Goal: Task Accomplishment & Management: Manage account settings

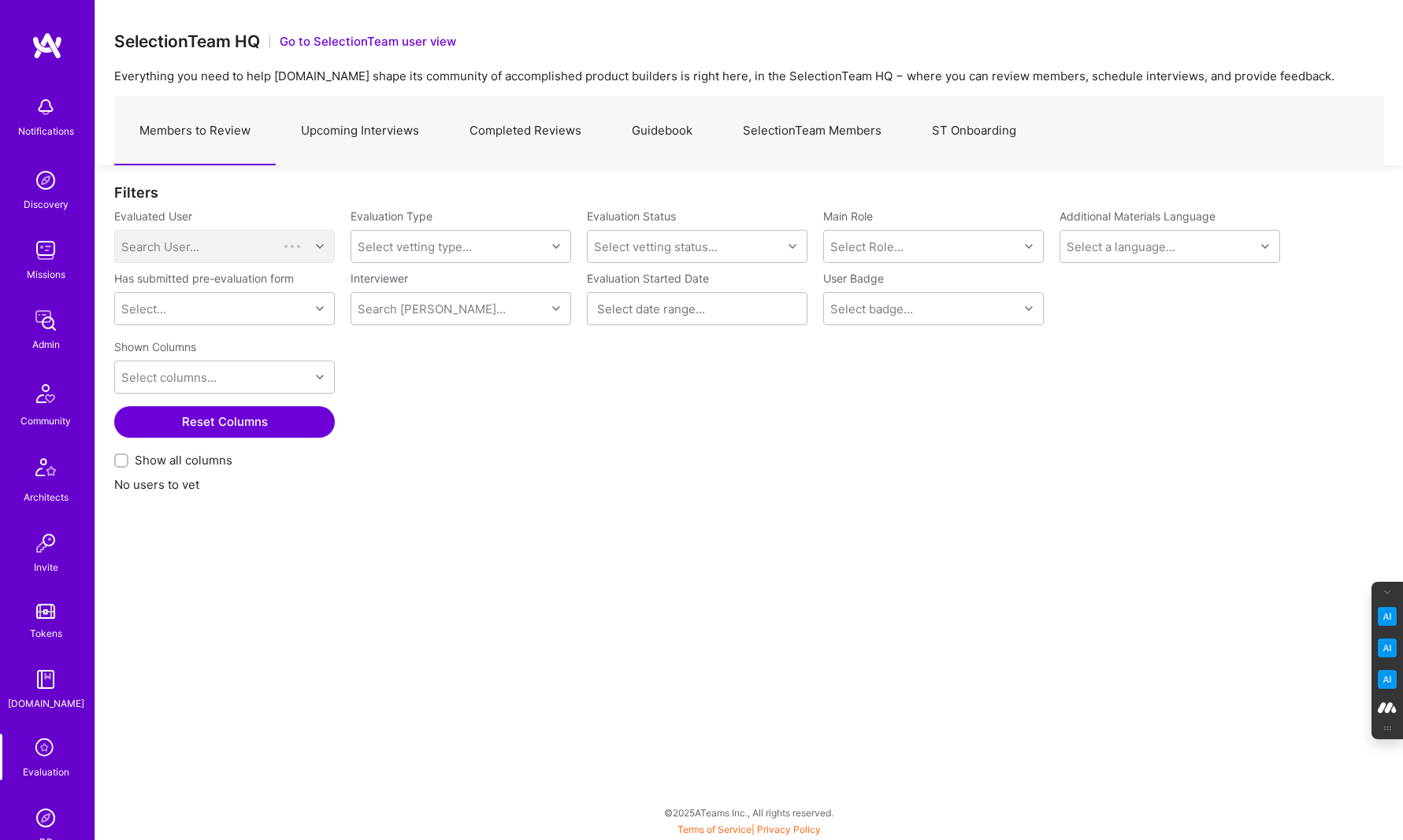
click at [819, 129] on link "SelectionTeam Members" at bounding box center [812, 131] width 189 height 68
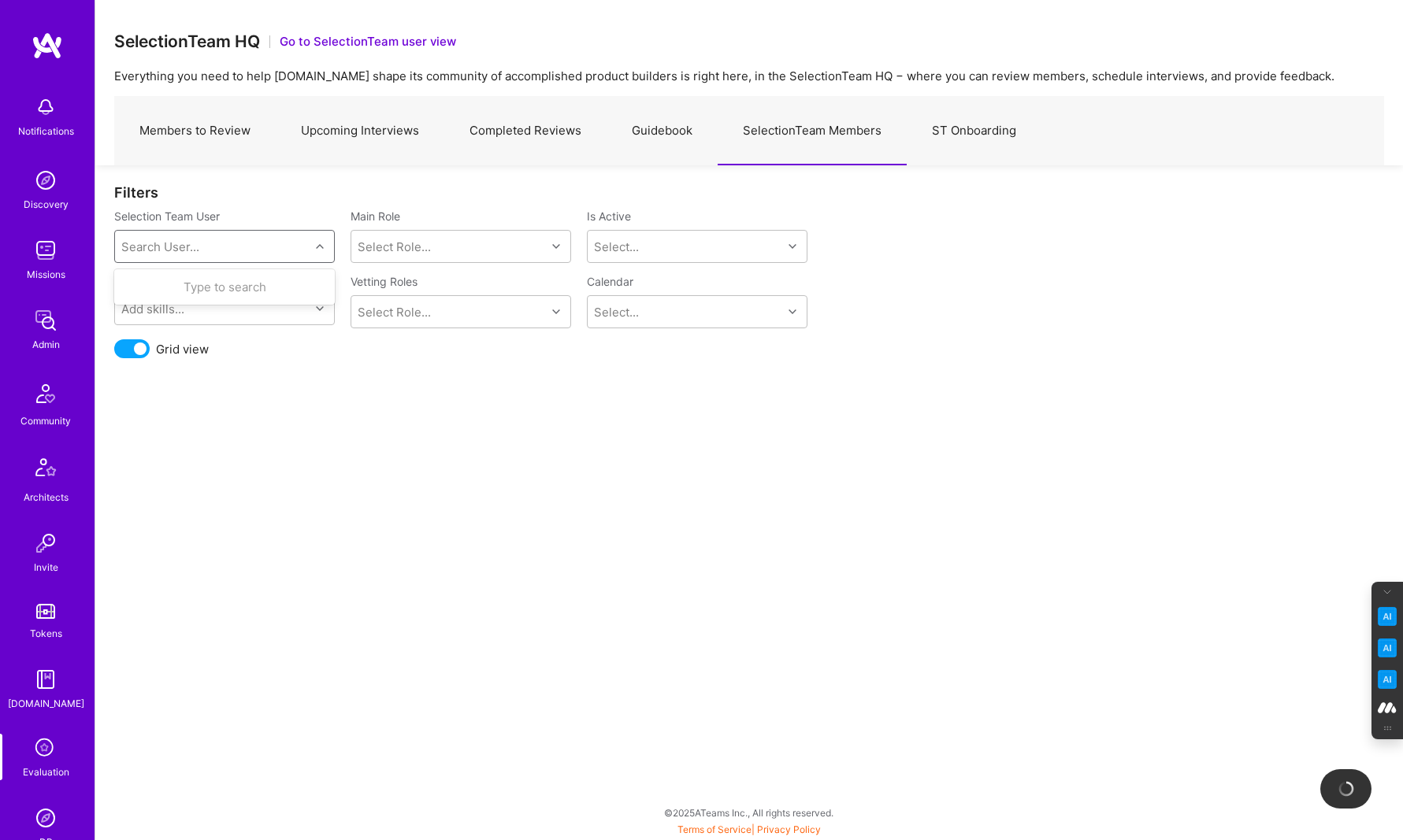
click at [243, 244] on div "Search User..." at bounding box center [212, 247] width 195 height 32
type input "[PERSON_NAME]"
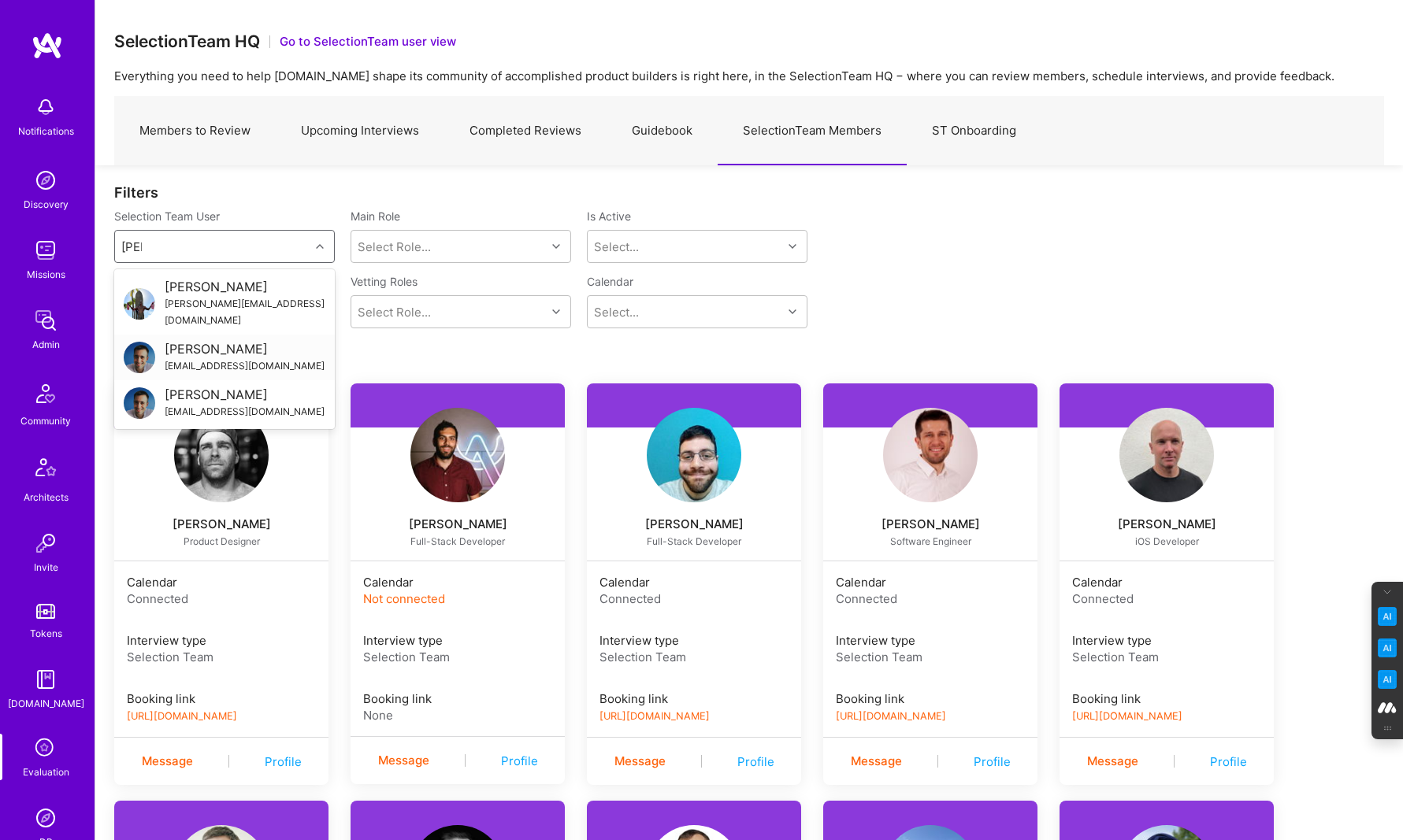
click at [210, 341] on div "[PERSON_NAME]" at bounding box center [244, 350] width 160 height 16
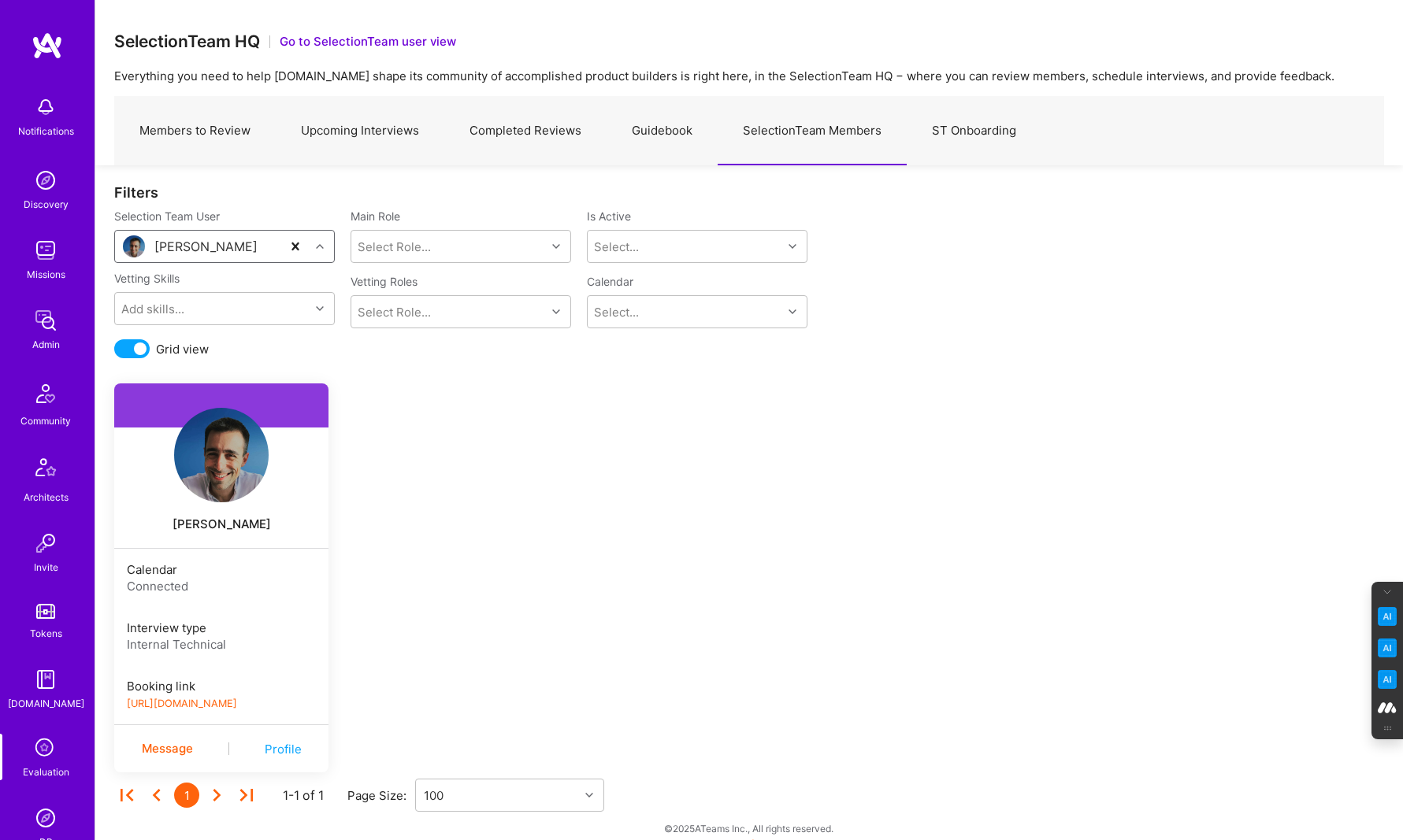
click at [237, 703] on link "[URL][DOMAIN_NAME]" at bounding box center [182, 703] width 111 height 12
click at [226, 446] on img at bounding box center [222, 456] width 95 height 95
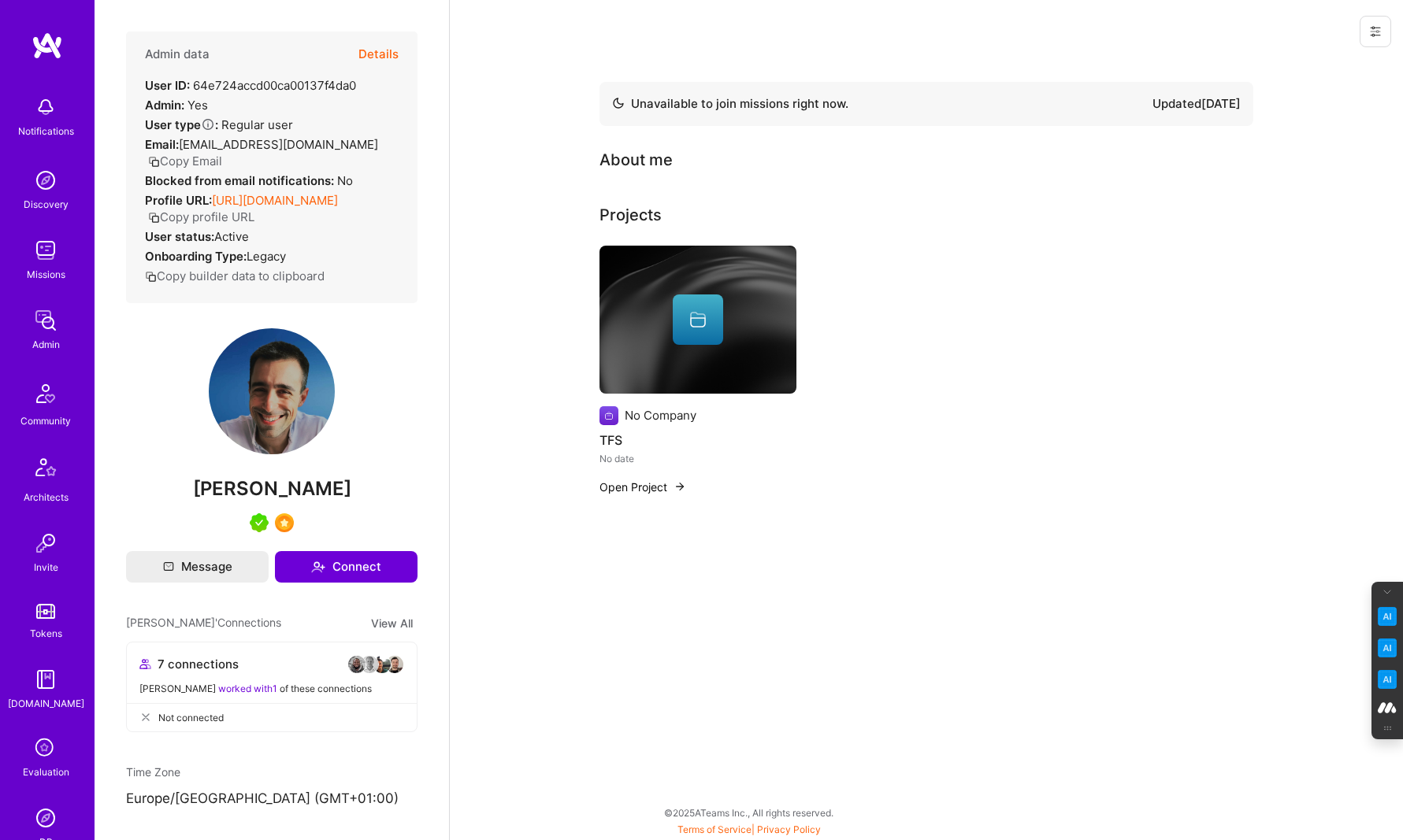
click at [1379, 28] on icon at bounding box center [1376, 32] width 13 height 13
click at [1313, 73] on button "Login as [PERSON_NAME]" at bounding box center [1308, 68] width 166 height 40
